Goal: Information Seeking & Learning: Learn about a topic

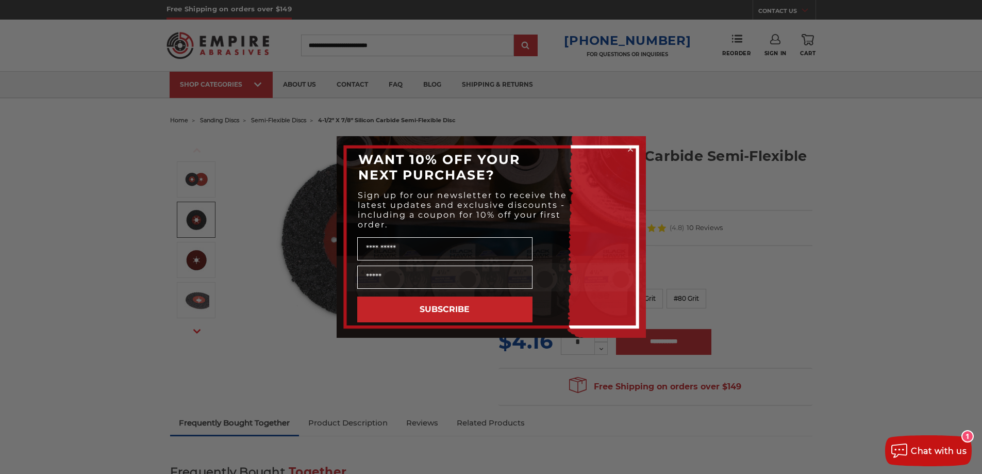
click at [634, 146] on circle "Close dialog" at bounding box center [631, 149] width 10 height 10
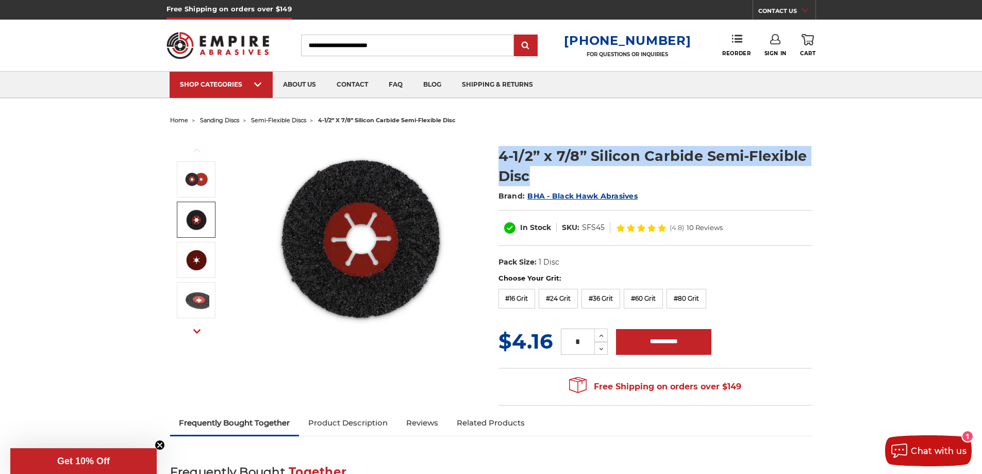
drag, startPoint x: 506, startPoint y: 160, endPoint x: 494, endPoint y: 153, distance: 14.8
click at [494, 153] on section "4-1/2” x 7/8” Silicon Carbide Semi-Flexible Disc Brand: BHA - Black Hawk Abrasi…" at bounding box center [655, 204] width 328 height 138
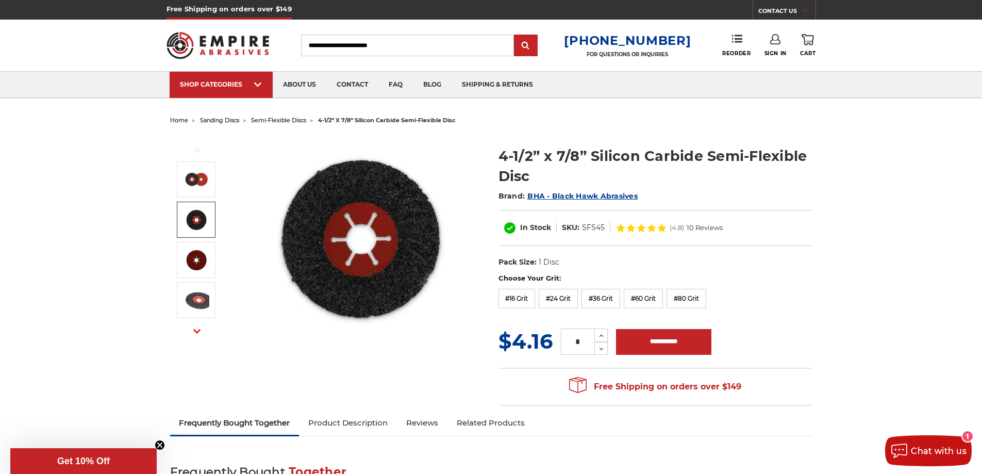
click at [489, 149] on section "Previous" at bounding box center [327, 238] width 328 height 206
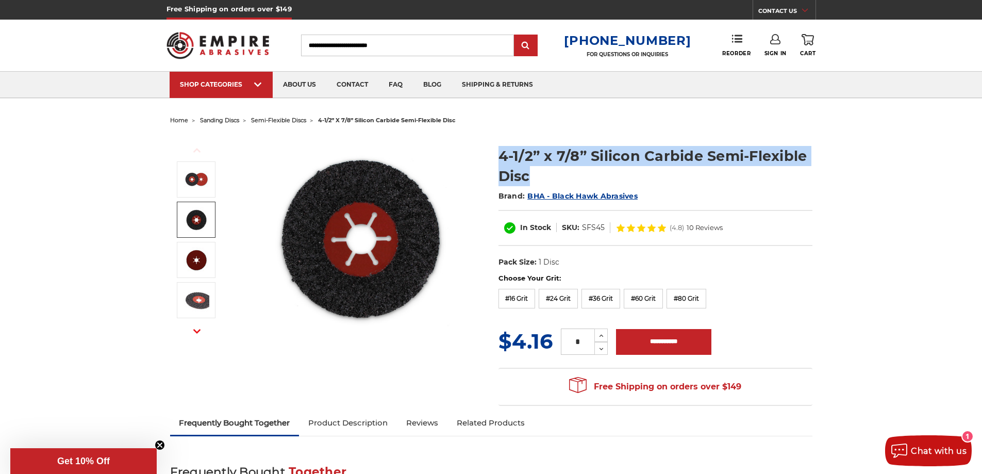
drag, startPoint x: 486, startPoint y: 139, endPoint x: 537, endPoint y: 182, distance: 66.6
click at [537, 182] on div "Previous Next" at bounding box center [491, 270] width 657 height 284
click at [537, 182] on h1 "4-1/2” x 7/8” Silicon Carbide Semi-Flexible Disc" at bounding box center [656, 166] width 314 height 40
